Goal: Information Seeking & Learning: Learn about a topic

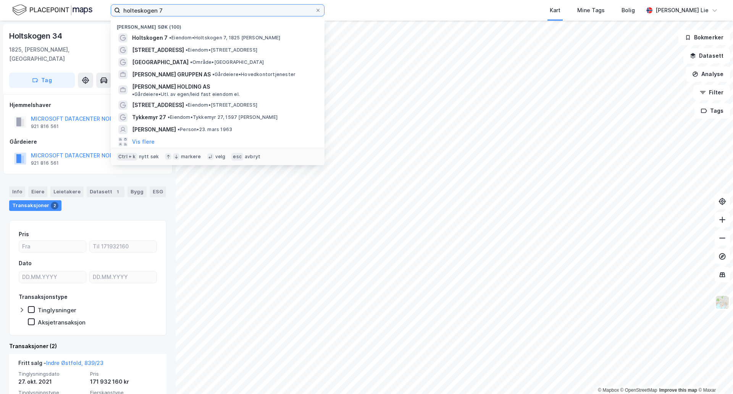
click at [166, 12] on input "holteskogen 7" at bounding box center [217, 10] width 195 height 11
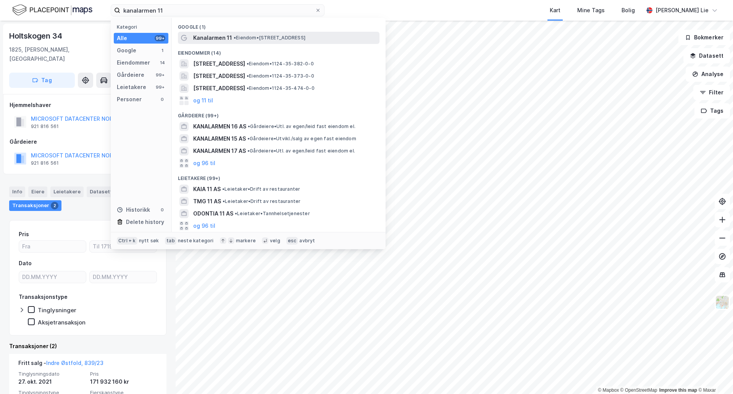
click at [241, 37] on span "• Eiendom • [STREET_ADDRESS]" at bounding box center [270, 38] width 72 height 6
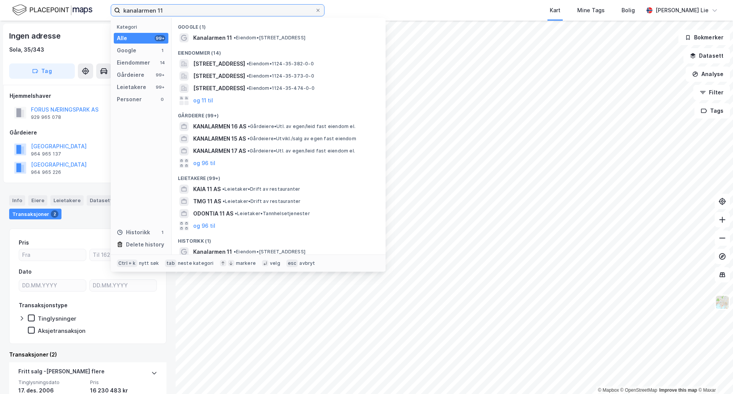
click at [154, 9] on input "kanalarmen 11" at bounding box center [217, 10] width 195 height 11
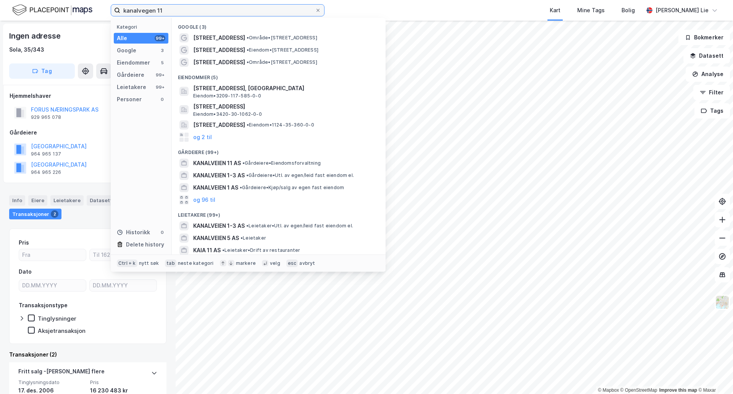
click at [207, 16] on input "kanalvegen 11" at bounding box center [217, 10] width 195 height 11
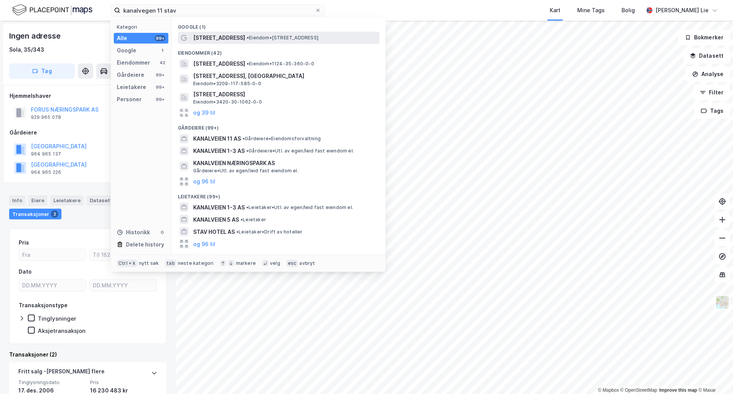
click at [213, 38] on span "[STREET_ADDRESS]" at bounding box center [219, 37] width 52 height 9
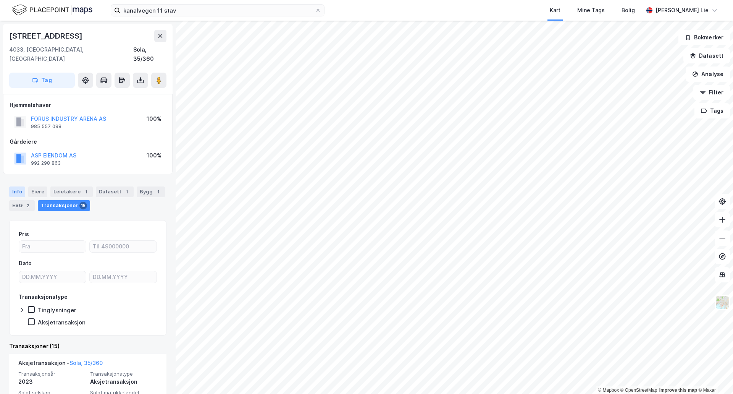
click at [13, 186] on div "Info" at bounding box center [17, 191] width 16 height 11
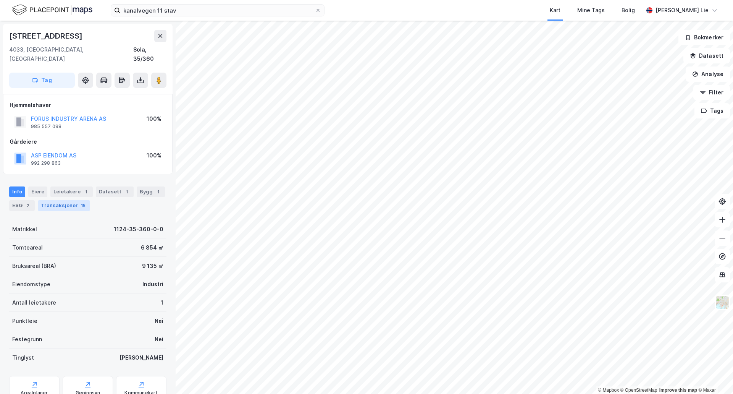
click at [67, 200] on div "Transaksjoner 15" at bounding box center [64, 205] width 52 height 11
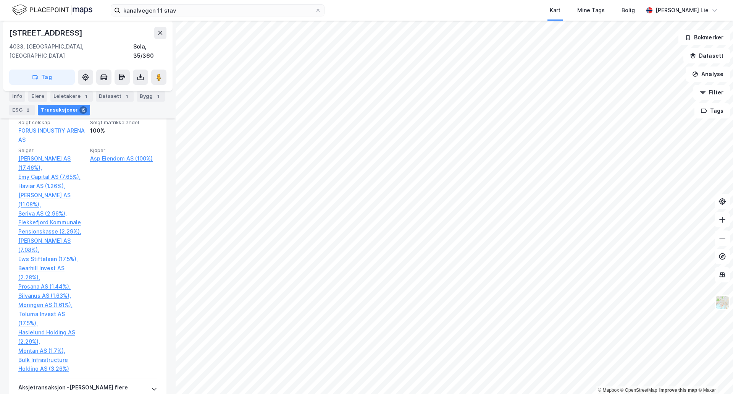
scroll to position [261, 0]
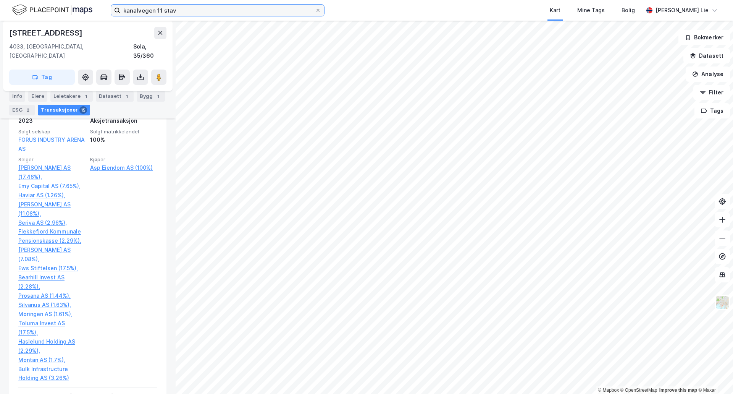
click at [197, 15] on input "kanalvegen 11 stav" at bounding box center [217, 10] width 195 height 11
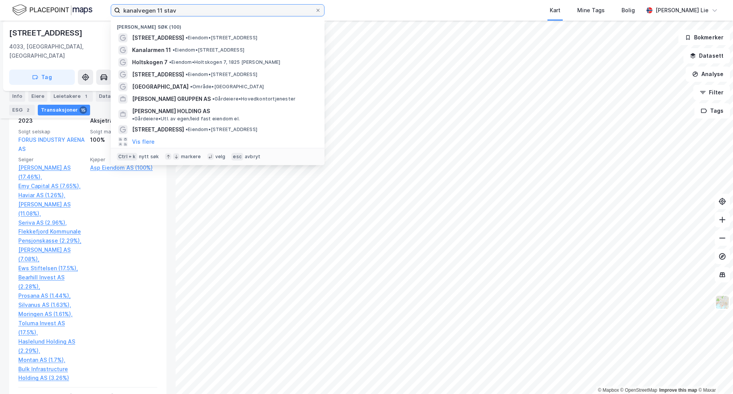
click at [197, 15] on input "kanalvegen 11 stav" at bounding box center [217, 10] width 195 height 11
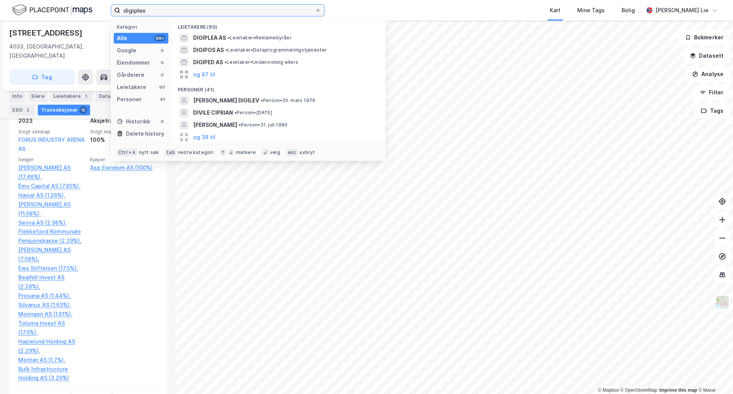
type input "digiplex"
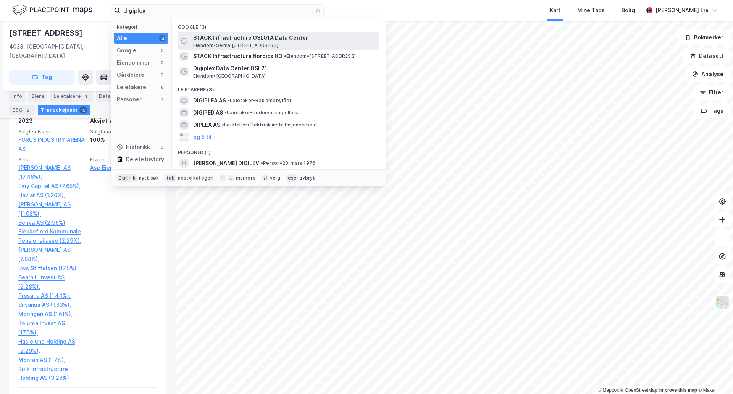
click at [229, 42] on span "Eiendom • [STREET_ADDRESS]" at bounding box center [235, 45] width 85 height 6
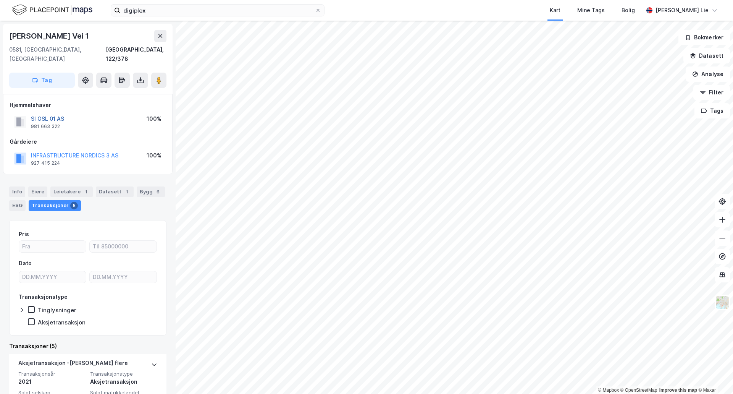
click at [0, 0] on button "SI OSL 01 AS" at bounding box center [0, 0] width 0 height 0
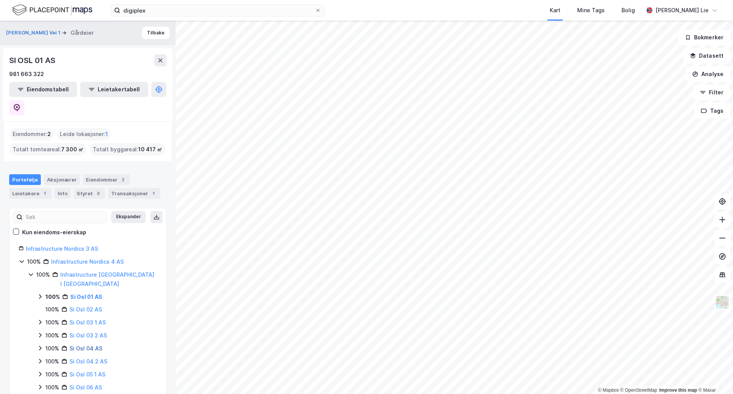
click at [90, 345] on link "Si Osl 04 AS" at bounding box center [85, 348] width 33 height 6
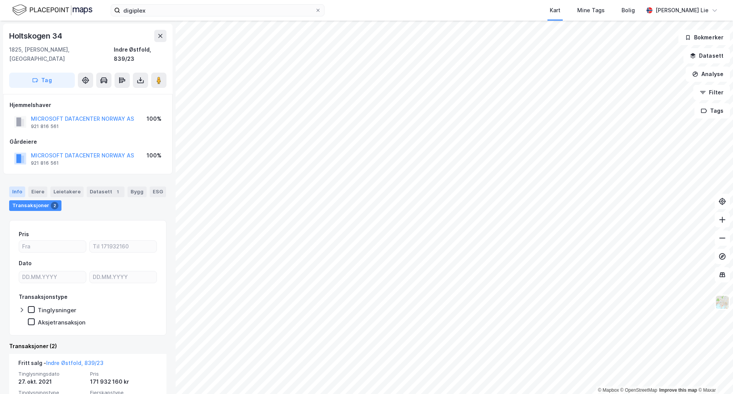
click at [21, 186] on div "Info" at bounding box center [17, 191] width 16 height 11
